Goal: Task Accomplishment & Management: Complete application form

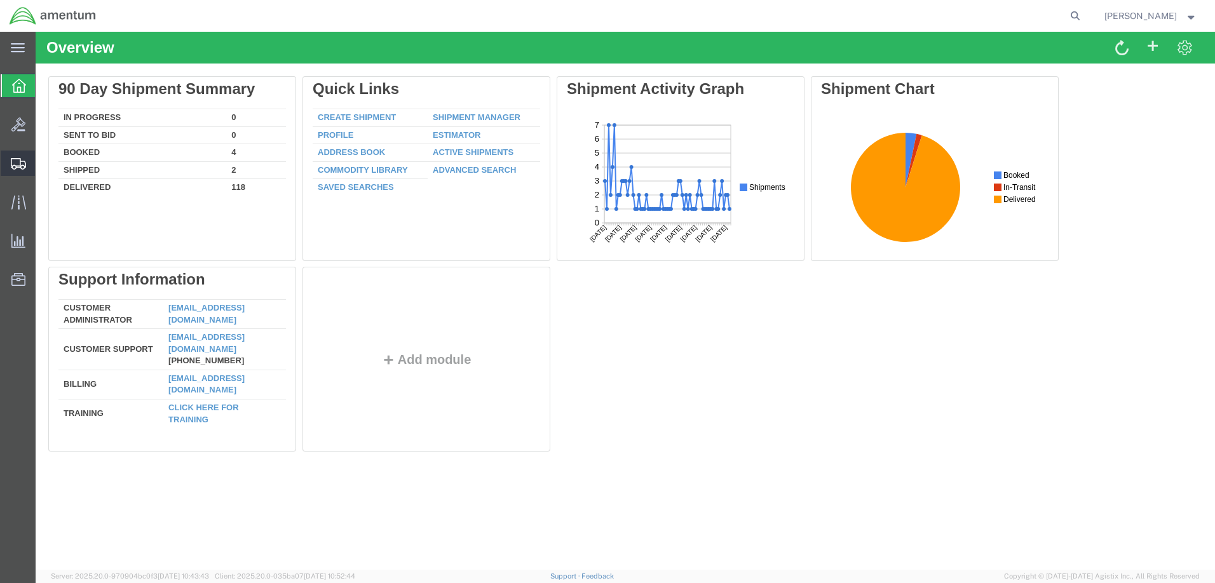
click at [0, 0] on span "Create Shipment" at bounding box center [0, 0] width 0 height 0
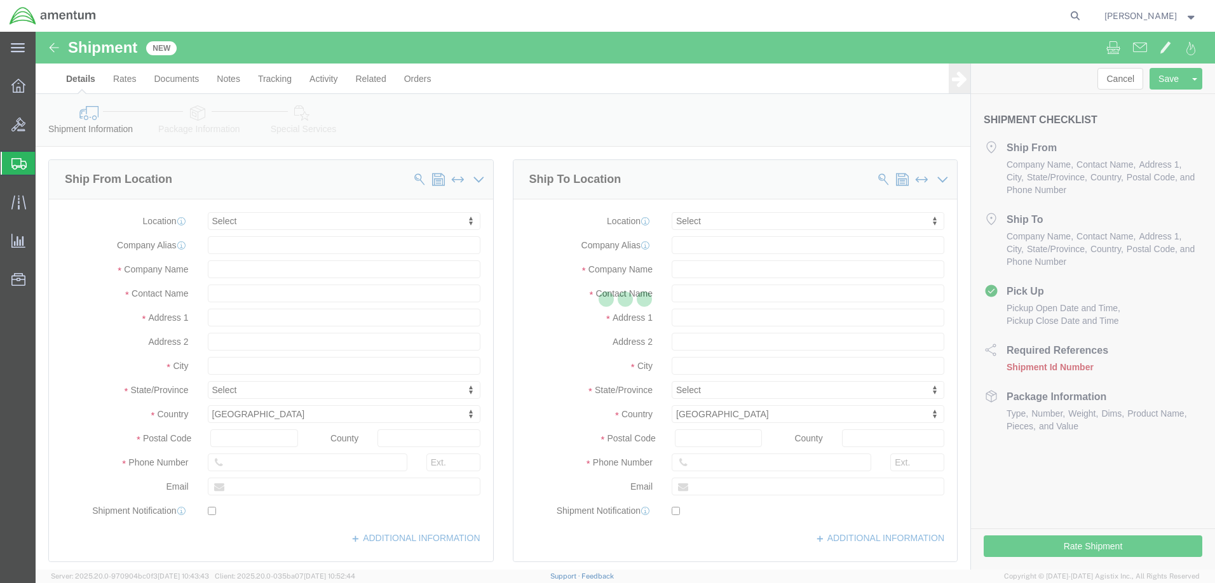
select select
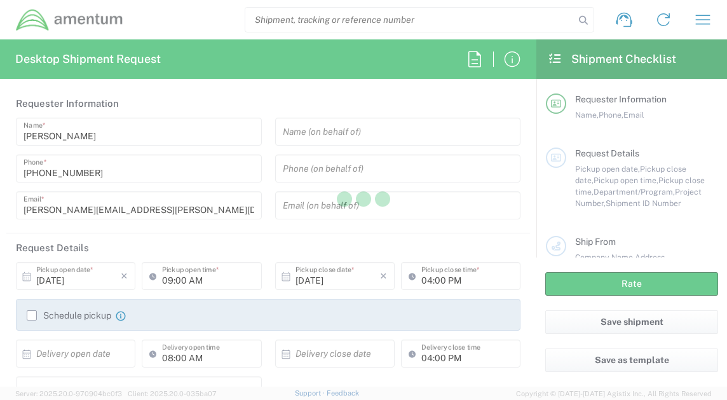
type input "United States"
type input "AUTEC"
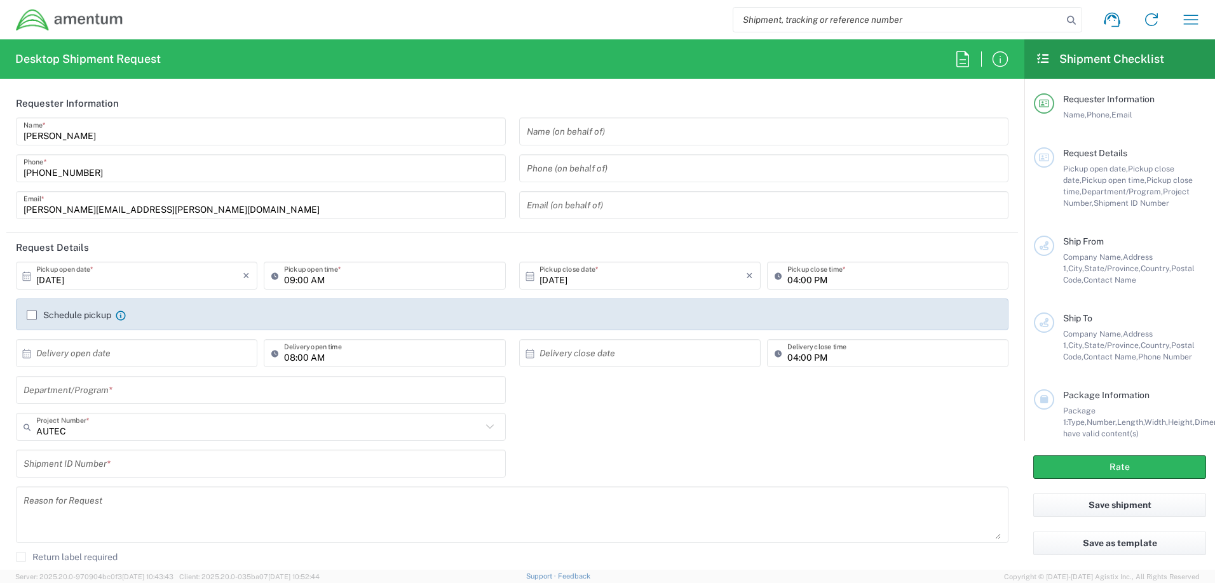
click at [611, 137] on input "text" at bounding box center [764, 132] width 475 height 22
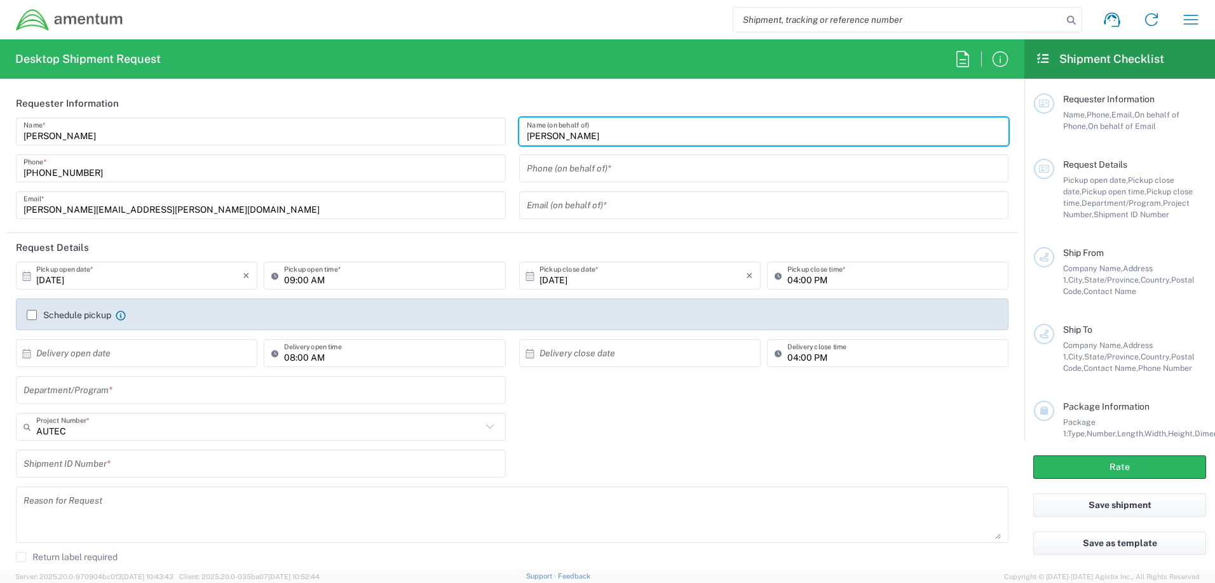
type input "Connie Trujillo"
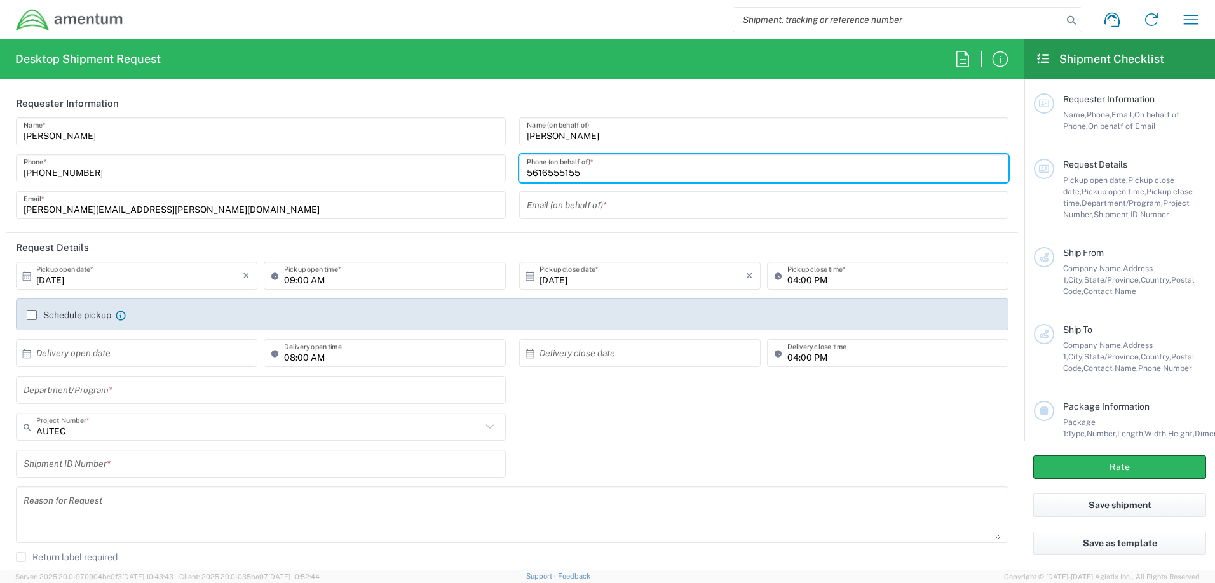
type input "5616555155"
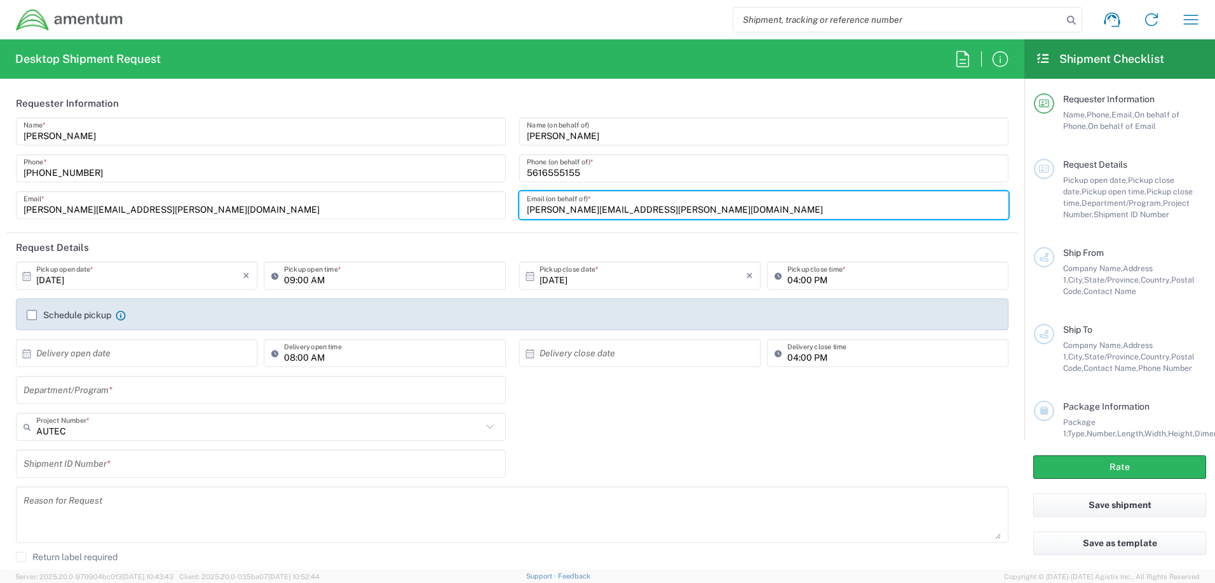
type input "Connie.l.trujillo.ctr@us.navy.mil"
click at [105, 275] on input "10/03/2025" at bounding box center [139, 276] width 207 height 22
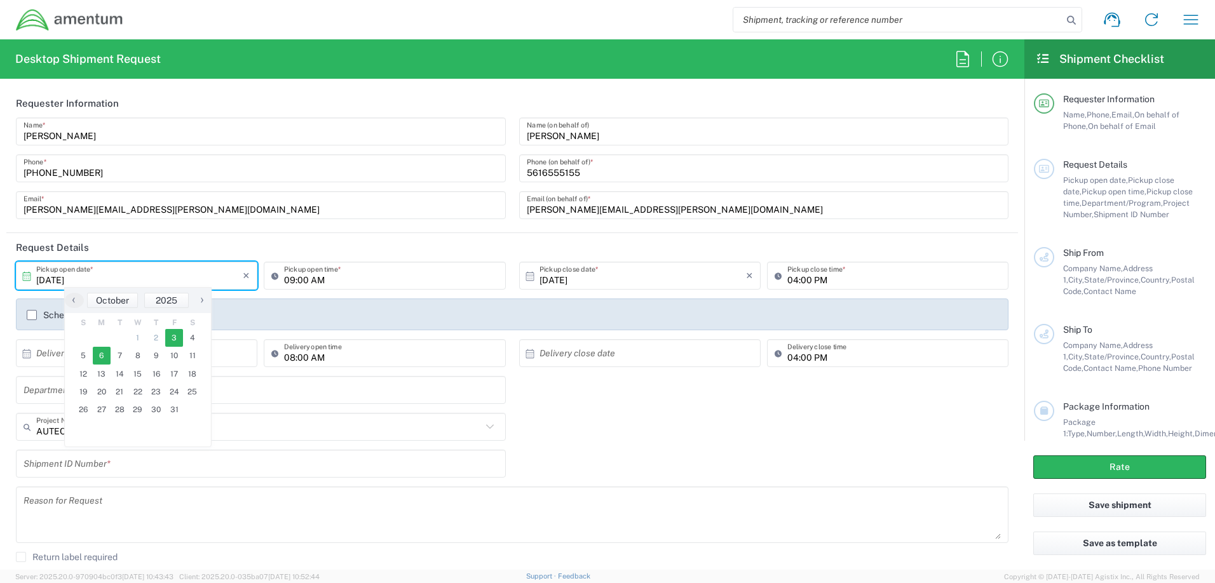
click at [99, 357] on span "6" at bounding box center [102, 356] width 18 height 18
type input "10/06/2025"
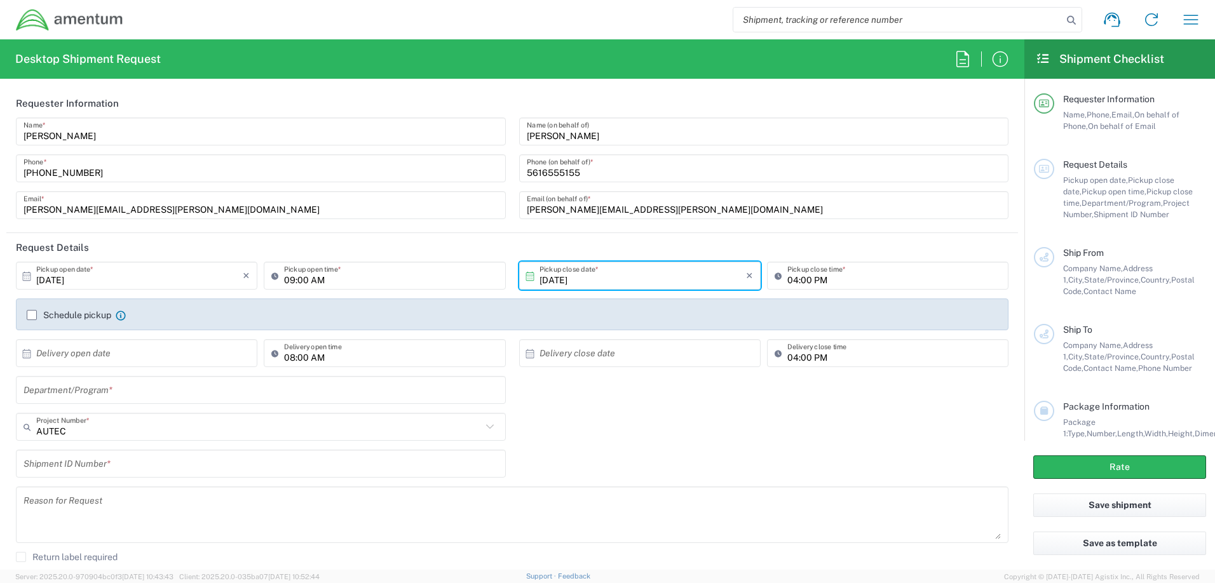
click at [288, 280] on input "09:00 AM" at bounding box center [391, 276] width 214 height 22
type input "07:00 AM"
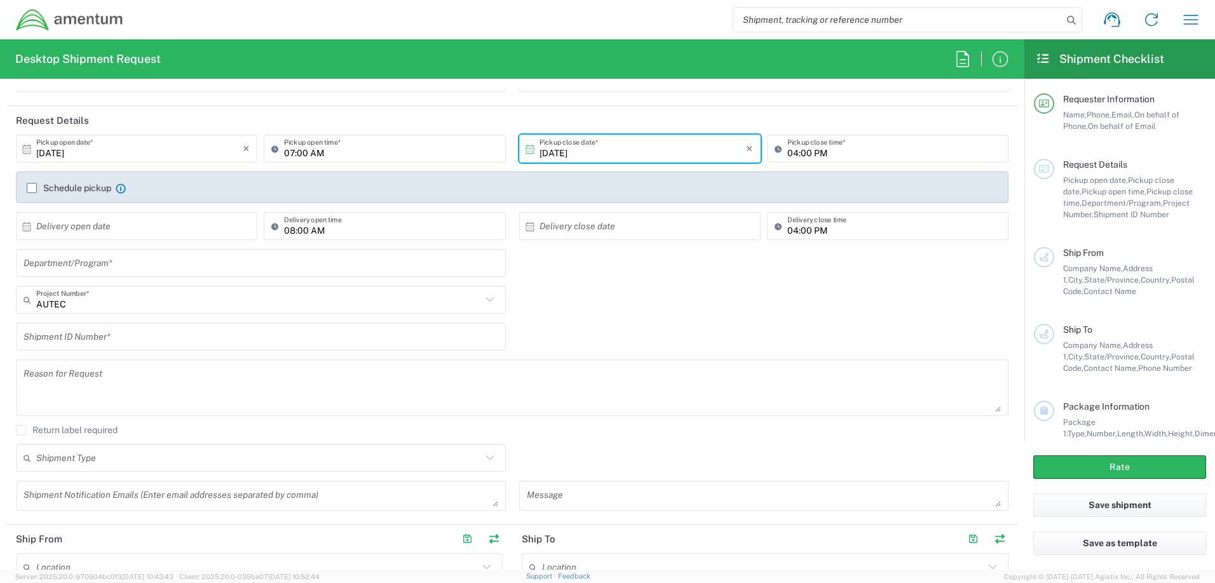
click at [110, 266] on input "text" at bounding box center [261, 263] width 475 height 22
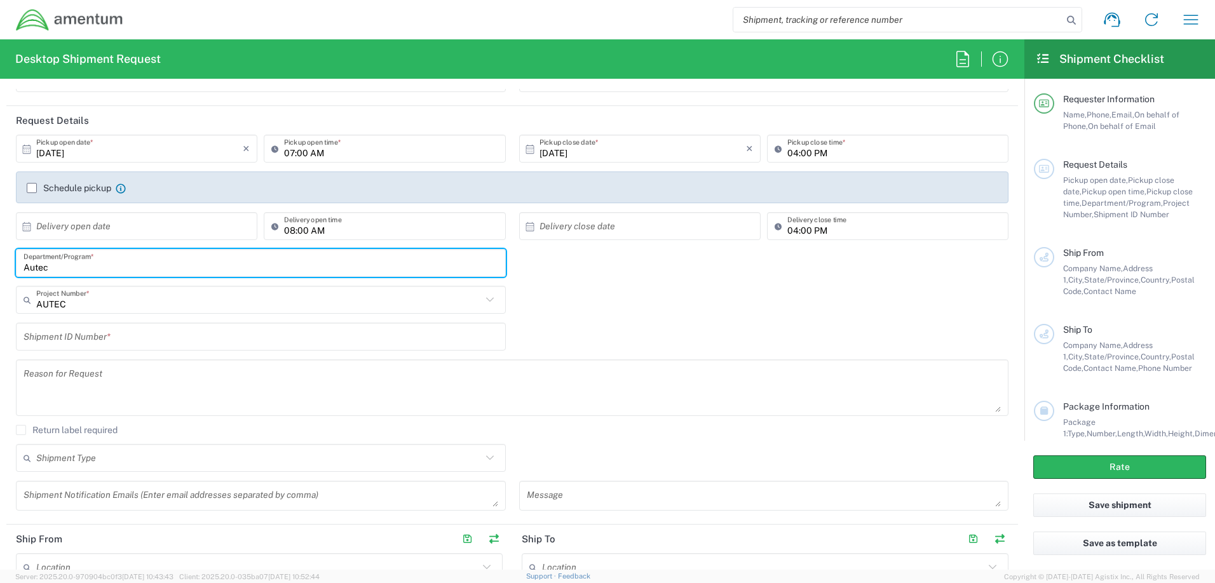
type input "Autec"
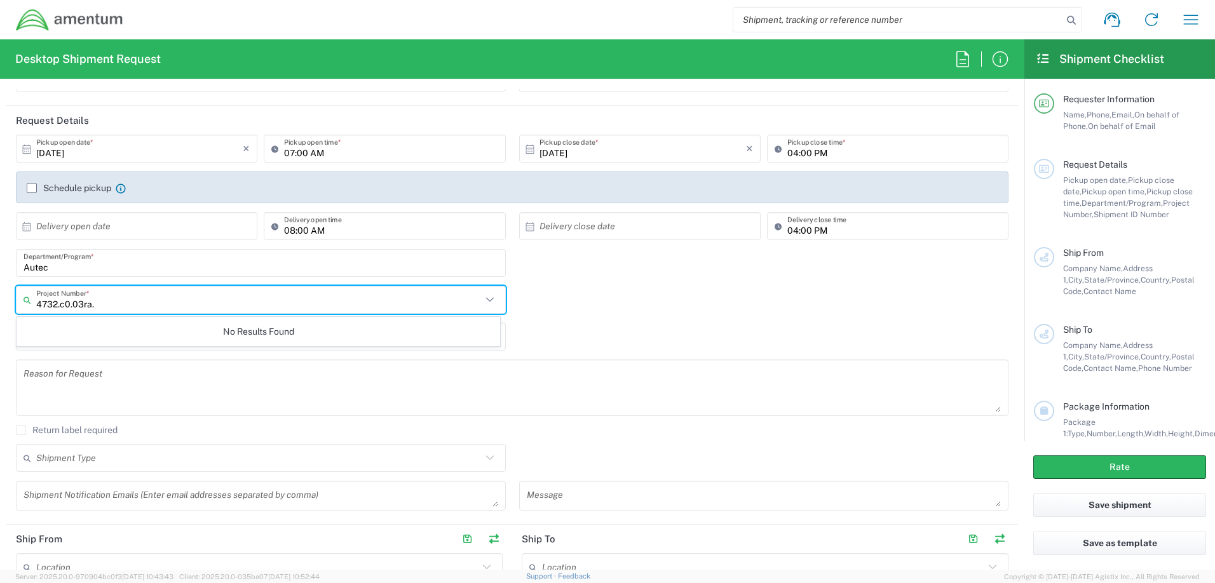
click at [482, 302] on icon at bounding box center [490, 300] width 17 height 17
type input "4732.c0.03ra"
